Goal: Task Accomplishment & Management: Use online tool/utility

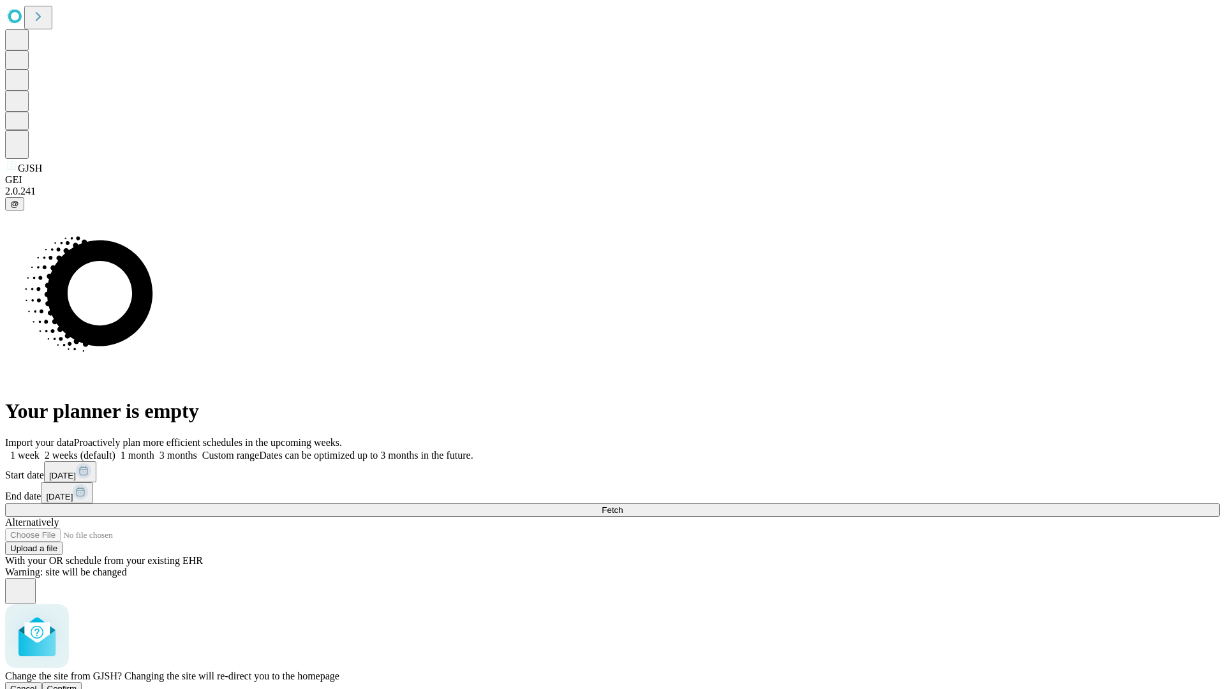
click at [77, 684] on span "Confirm" at bounding box center [62, 689] width 30 height 10
click at [115, 450] on label "2 weeks (default)" at bounding box center [78, 455] width 76 height 11
click at [622, 505] on span "Fetch" at bounding box center [611, 510] width 21 height 10
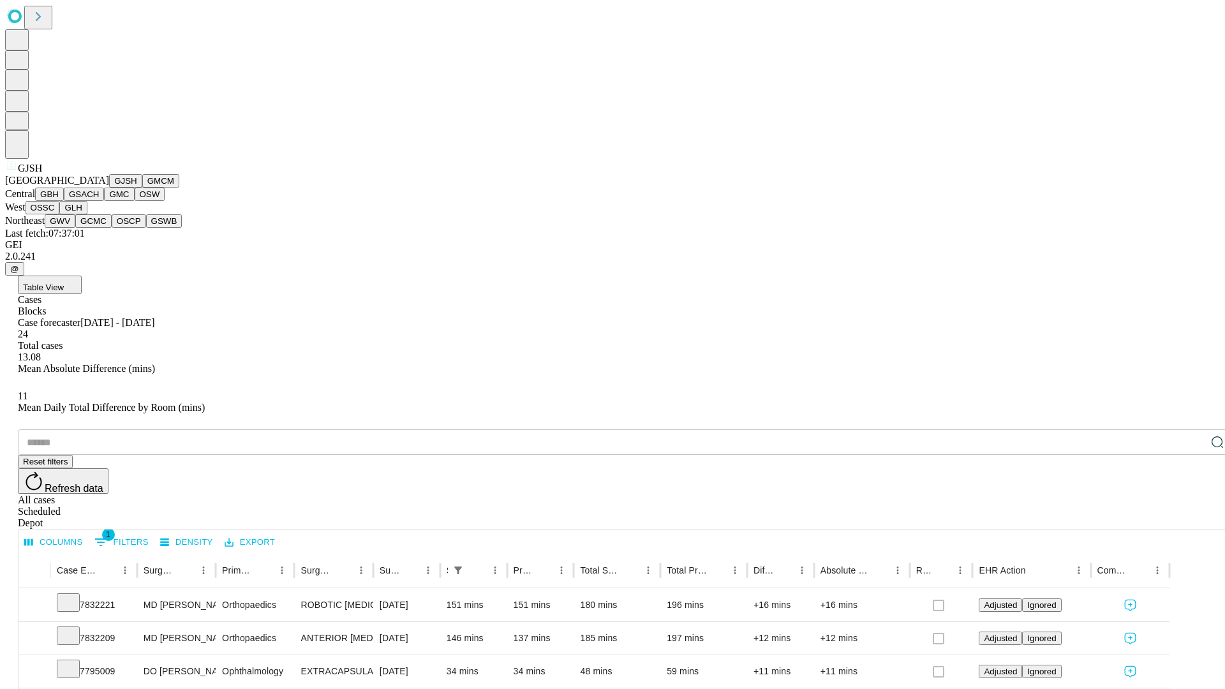
click at [142, 188] on button "GMCM" at bounding box center [160, 180] width 37 height 13
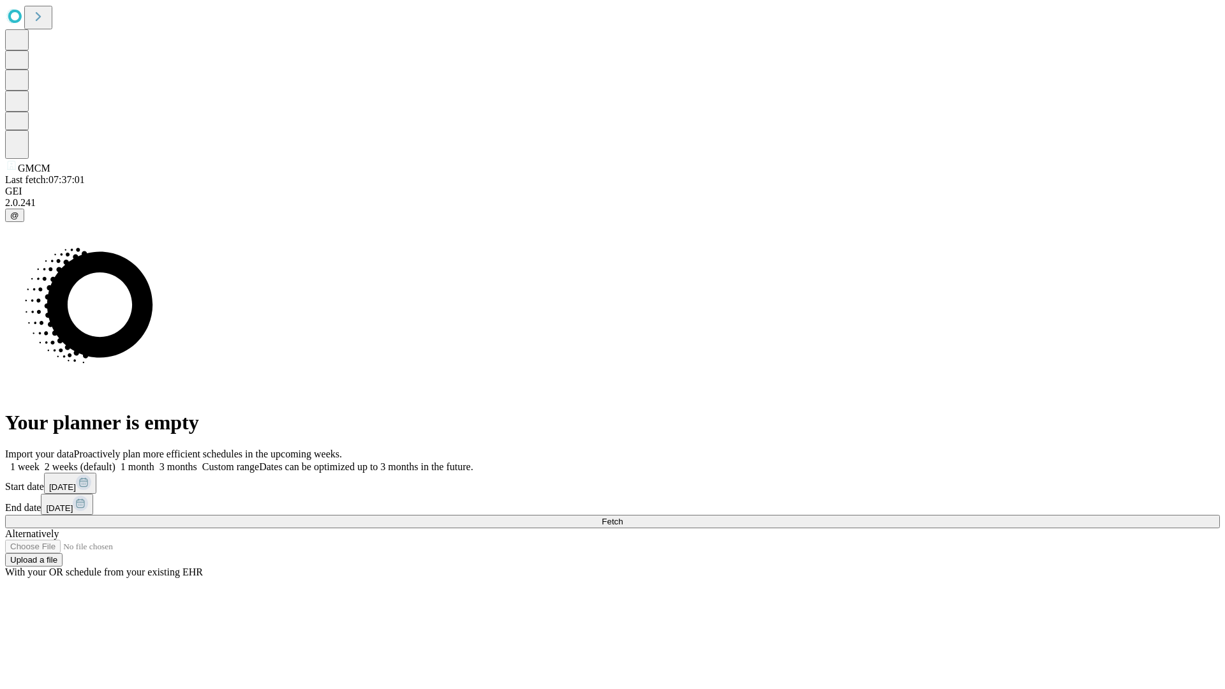
click at [622, 517] on span "Fetch" at bounding box center [611, 522] width 21 height 10
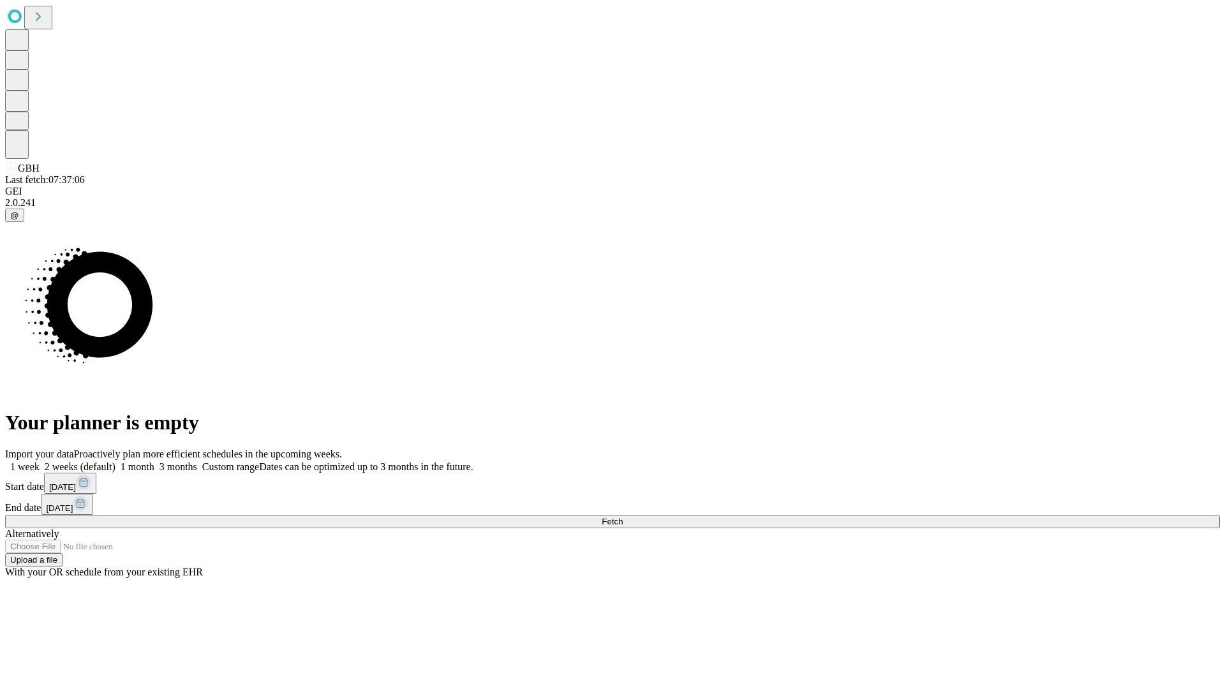
click at [622, 517] on span "Fetch" at bounding box center [611, 522] width 21 height 10
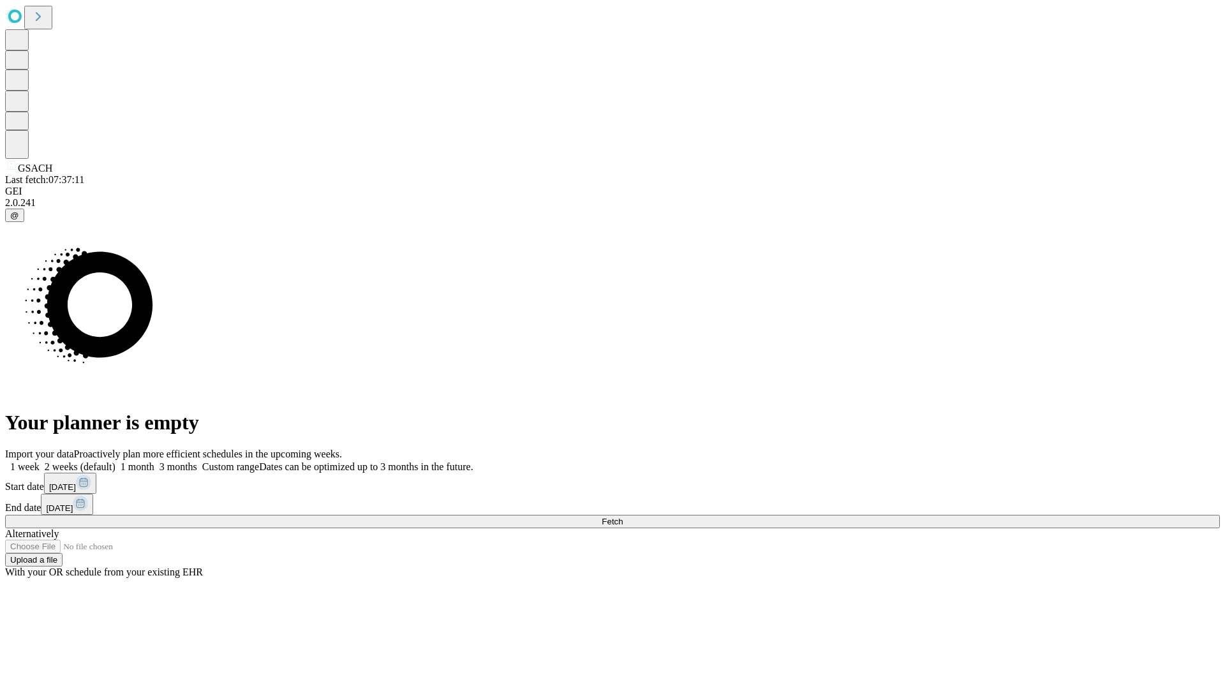
click at [115, 461] on label "2 weeks (default)" at bounding box center [78, 466] width 76 height 11
click at [622, 517] on span "Fetch" at bounding box center [611, 522] width 21 height 10
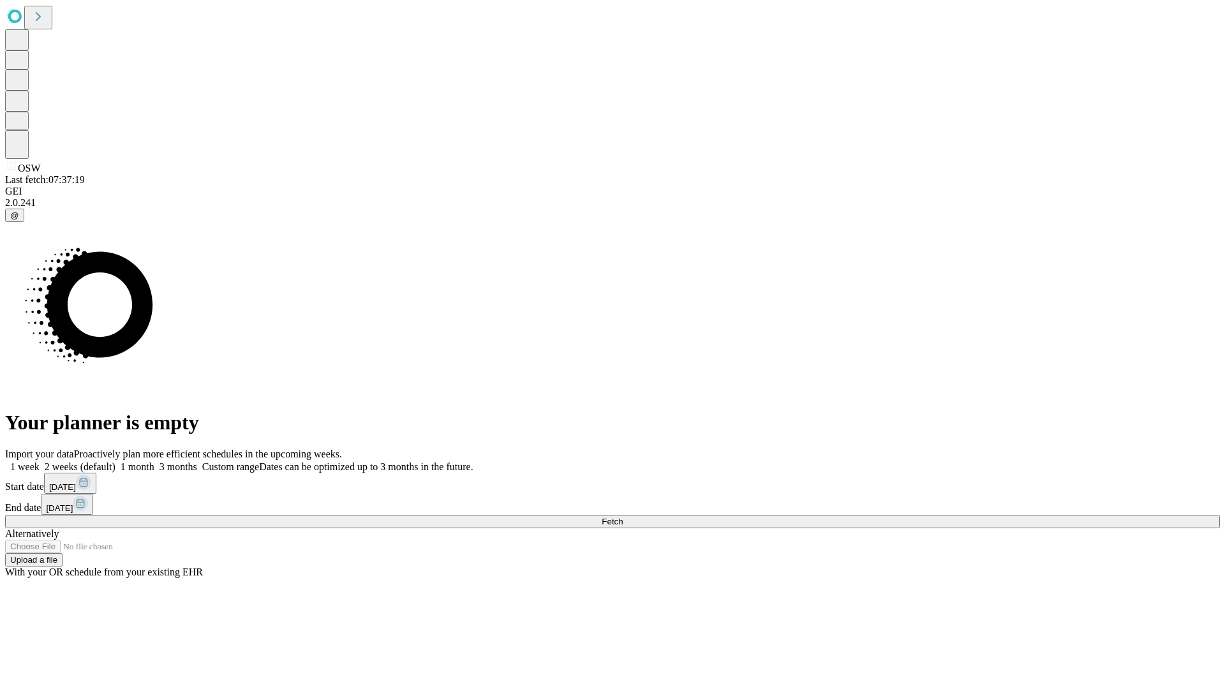
click at [115, 461] on label "2 weeks (default)" at bounding box center [78, 466] width 76 height 11
click at [622, 517] on span "Fetch" at bounding box center [611, 522] width 21 height 10
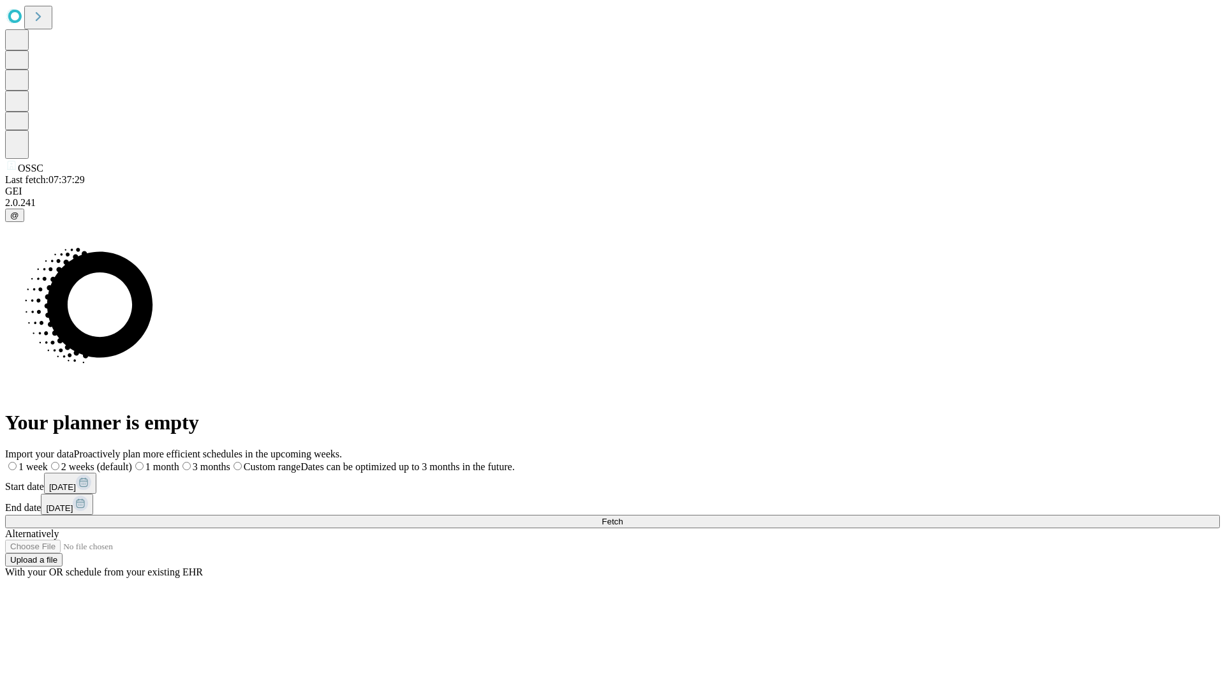
click at [132, 461] on label "2 weeks (default)" at bounding box center [90, 466] width 84 height 11
click at [622, 517] on span "Fetch" at bounding box center [611, 522] width 21 height 10
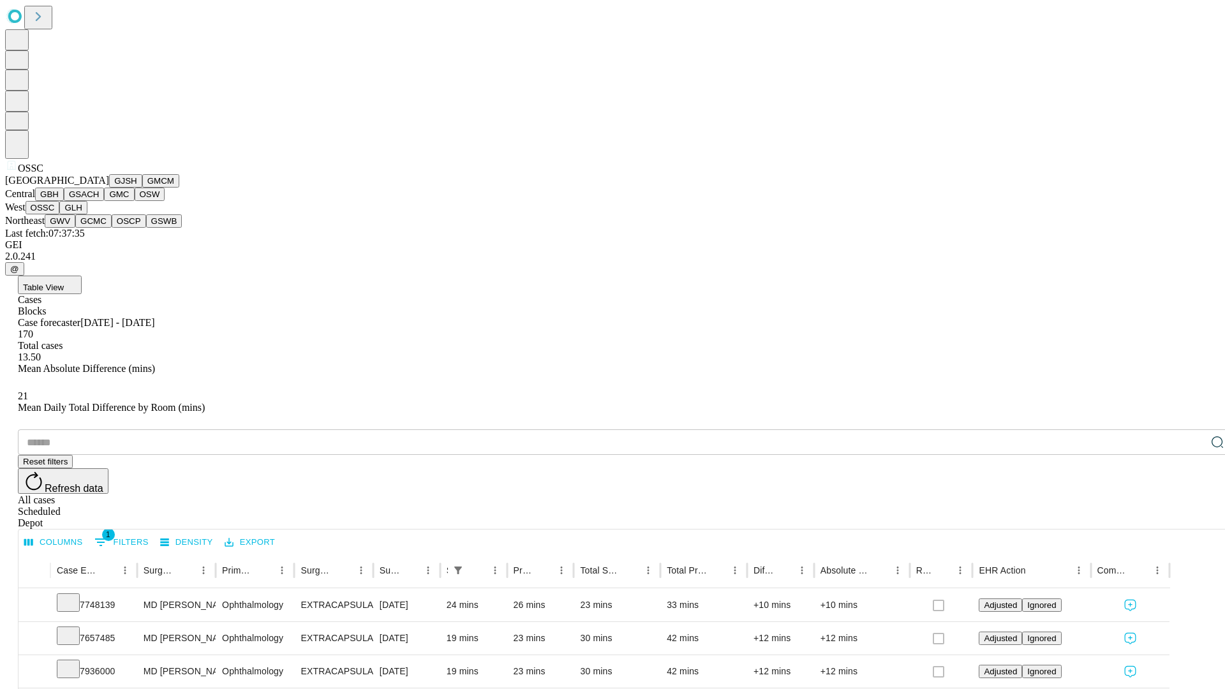
click at [87, 214] on button "GLH" at bounding box center [72, 207] width 27 height 13
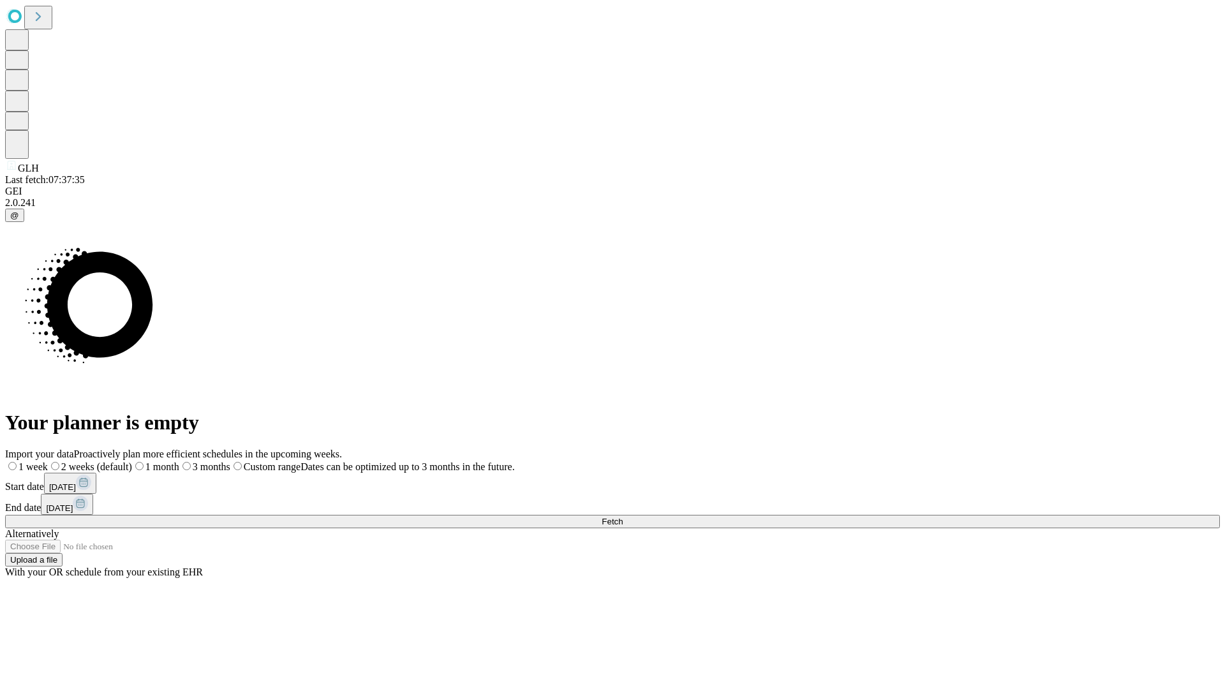
click at [132, 461] on label "2 weeks (default)" at bounding box center [90, 466] width 84 height 11
click at [622, 517] on span "Fetch" at bounding box center [611, 522] width 21 height 10
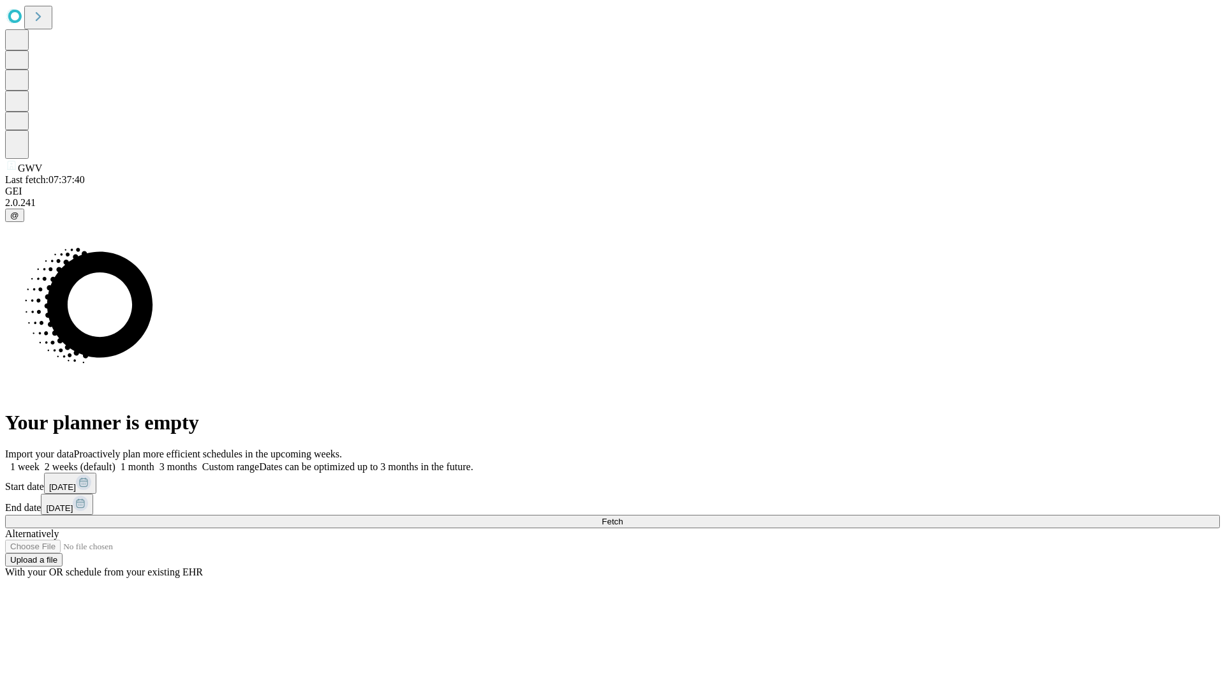
click at [115, 461] on label "2 weeks (default)" at bounding box center [78, 466] width 76 height 11
click at [622, 517] on span "Fetch" at bounding box center [611, 522] width 21 height 10
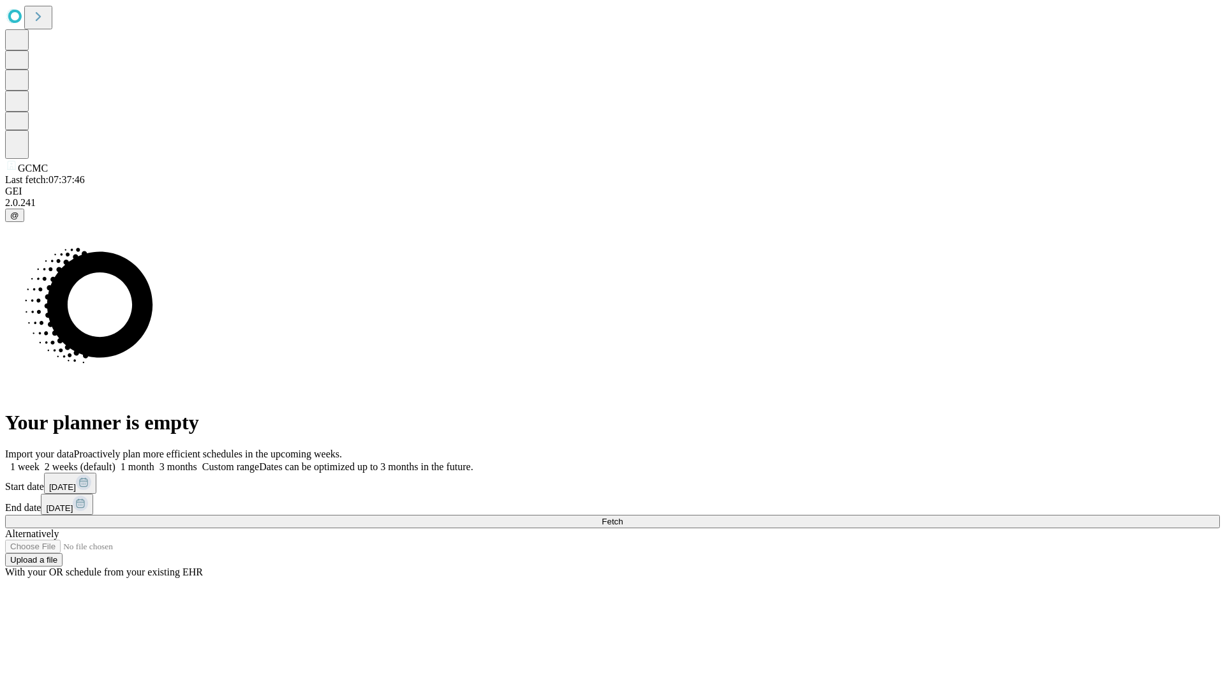
click at [115, 461] on label "2 weeks (default)" at bounding box center [78, 466] width 76 height 11
click at [622, 517] on span "Fetch" at bounding box center [611, 522] width 21 height 10
